Goal: Navigation & Orientation: Find specific page/section

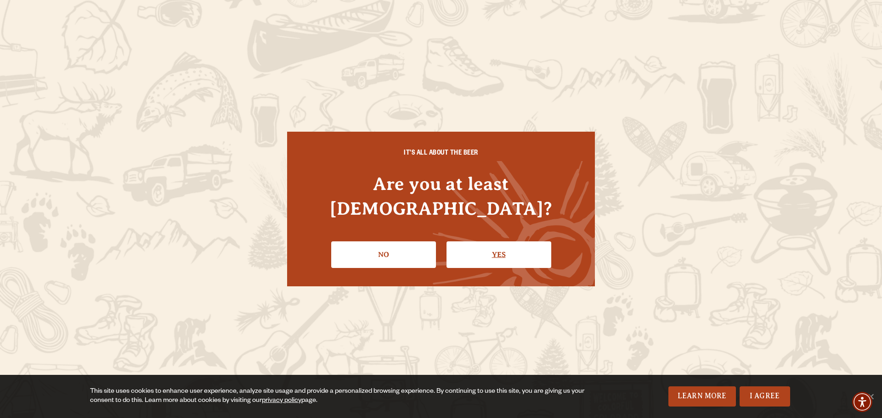
click at [478, 242] on link "Yes" at bounding box center [498, 255] width 105 height 27
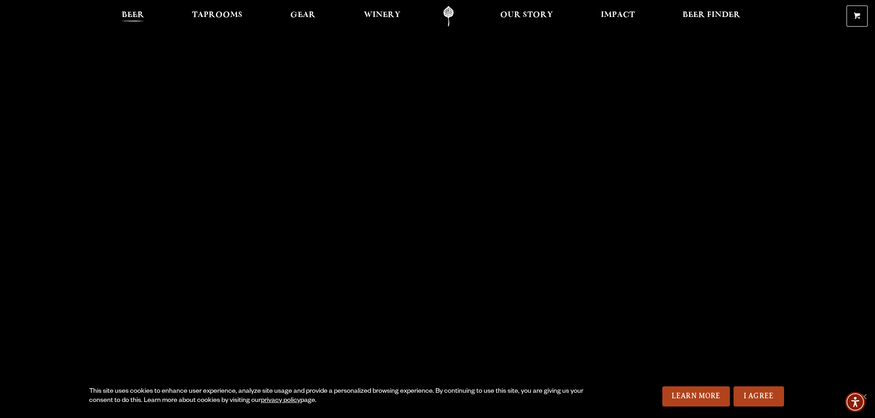
click at [143, 16] on span "Beer" at bounding box center [133, 14] width 23 height 7
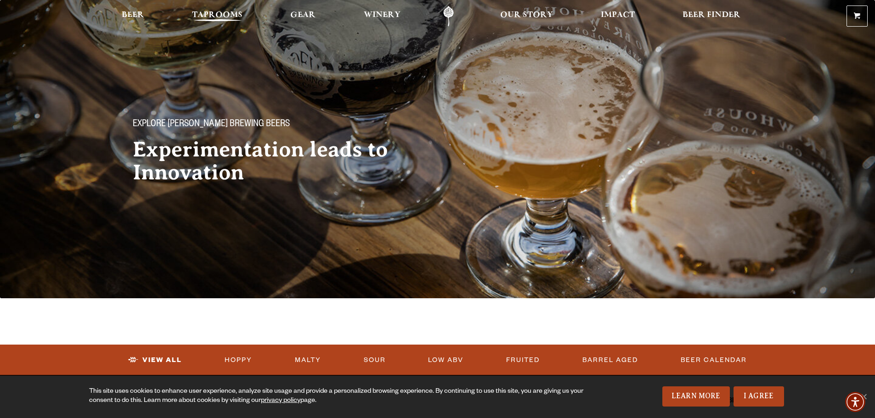
click at [196, 14] on span "Taprooms" at bounding box center [217, 14] width 51 height 7
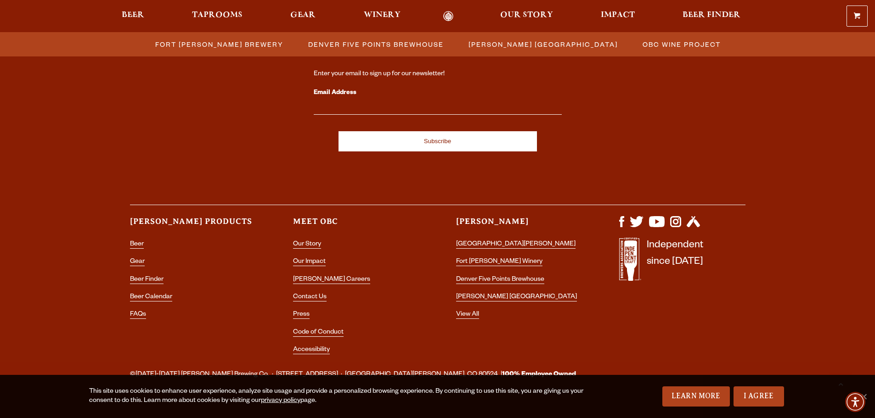
scroll to position [1007, 0]
